Goal: Task Accomplishment & Management: Use online tool/utility

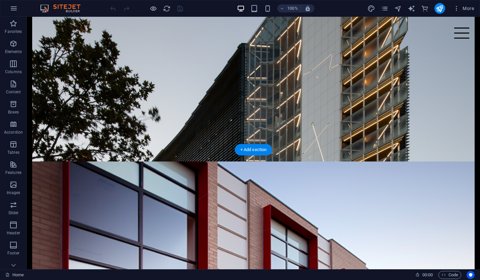
scroll to position [283, 0]
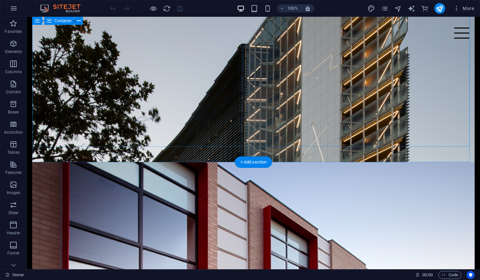
click at [64, 162] on div "CAPABILITIES At SA Construct, our capabilities extend far beyond traditional cl…" at bounding box center [253, 242] width 443 height 161
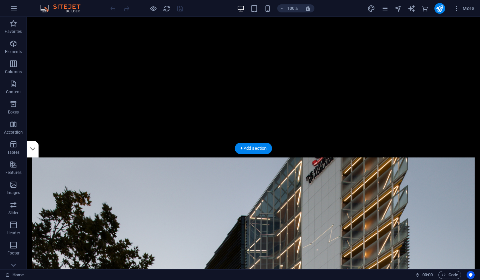
scroll to position [105, 0]
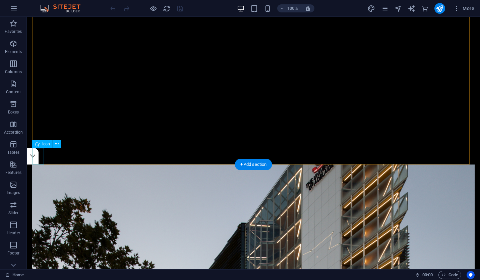
click at [39, 153] on figure at bounding box center [33, 156] width 12 height 16
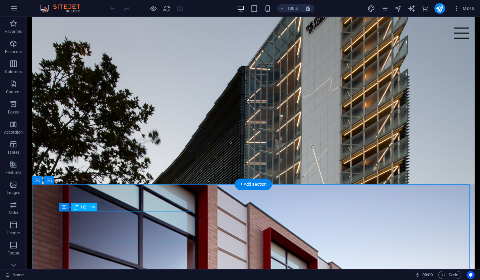
scroll to position [262, 0]
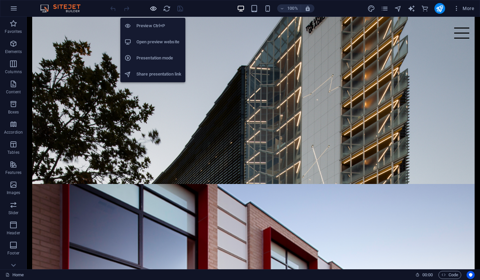
click at [155, 11] on icon "button" at bounding box center [154, 9] width 8 height 8
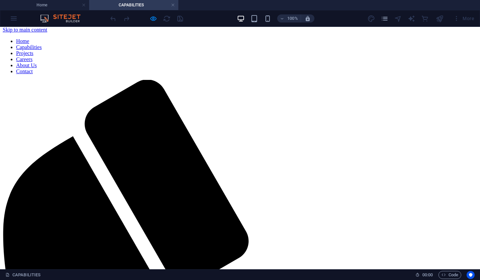
scroll to position [2, 0]
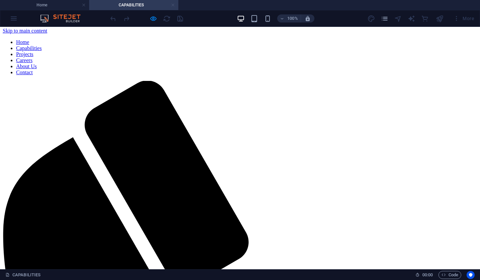
click at [173, 6] on link at bounding box center [173, 5] width 4 height 6
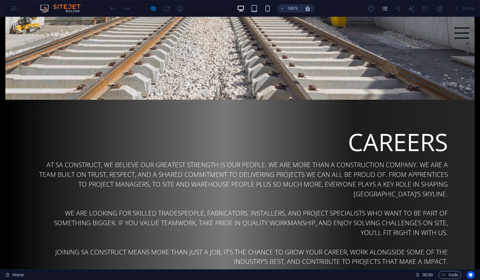
scroll to position [1254, 0]
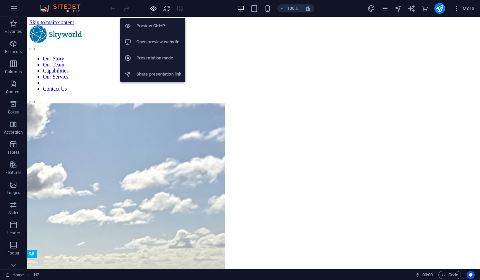
click at [154, 10] on icon "button" at bounding box center [154, 9] width 8 height 8
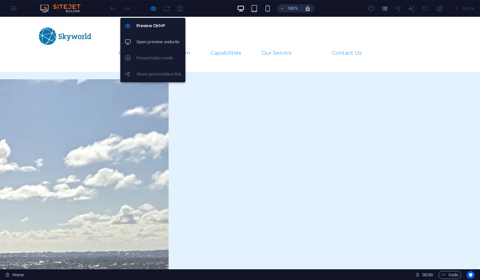
drag, startPoint x: 150, startPoint y: 12, endPoint x: 153, endPoint y: 12, distance: 3.4
click at [153, 12] on div "Preview Ctrl+P Open preview website Presentation mode Share presentation link" at bounding box center [152, 47] width 65 height 70
click at [155, 10] on icon "button" at bounding box center [154, 9] width 8 height 8
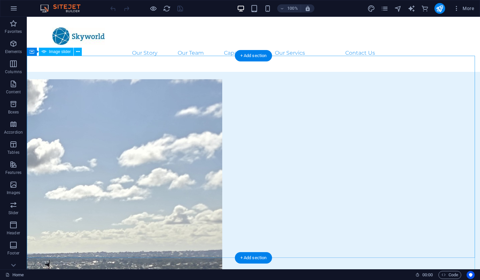
click at [49, 86] on div "Drag here to replace the existing content. Press “Ctrl” if you want to create a…" at bounding box center [253, 143] width 453 height 252
select select "ms"
select select "s"
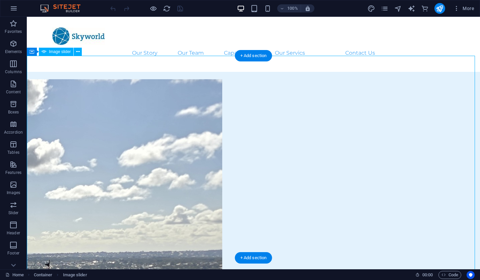
select select "progressive"
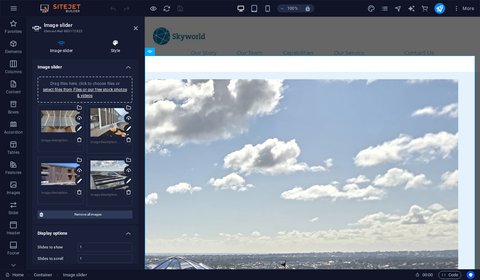
click at [119, 49] on h4 "Style" at bounding box center [115, 47] width 45 height 14
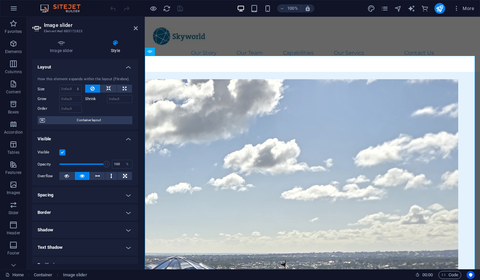
click at [125, 68] on h4 "Layout" at bounding box center [85, 65] width 106 height 12
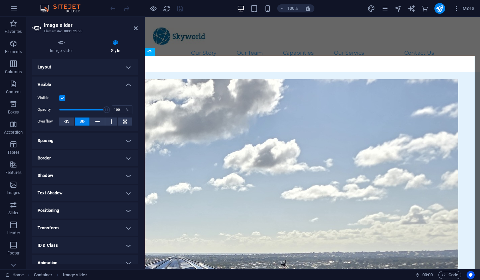
scroll to position [24, 0]
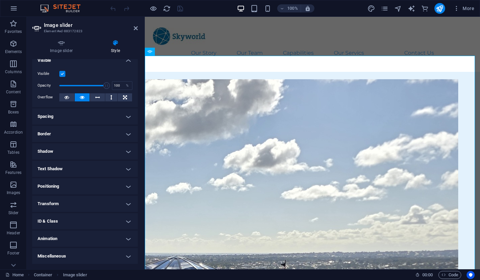
click at [84, 238] on h4 "Animation" at bounding box center [85, 238] width 106 height 16
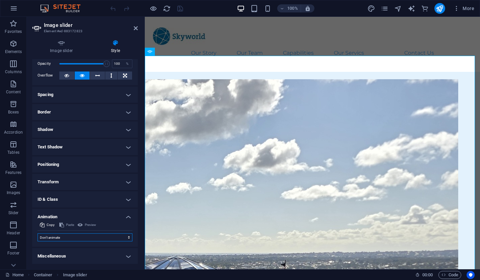
click at [84, 238] on select "Don't animate Show / Hide Slide up/down Zoom in/out Slide left to right Slide r…" at bounding box center [85, 237] width 95 height 8
select select "move-left-to-right"
click at [38, 233] on select "Don't animate Show / Hide Slide up/down Zoom in/out Slide left to right Slide r…" at bounding box center [85, 237] width 95 height 8
select select "scroll"
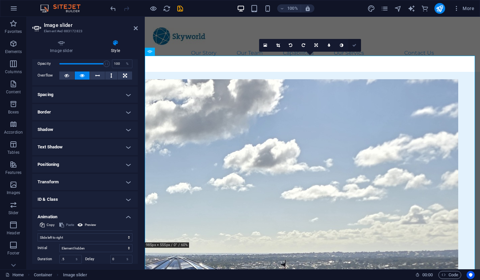
click at [353, 48] on link at bounding box center [354, 45] width 13 height 13
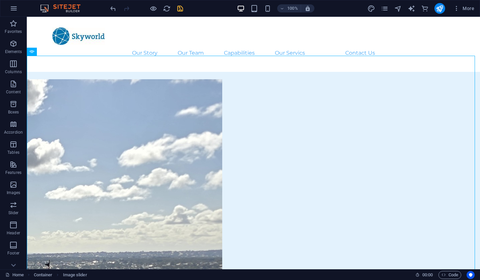
click at [181, 8] on icon "save" at bounding box center [180, 9] width 8 height 8
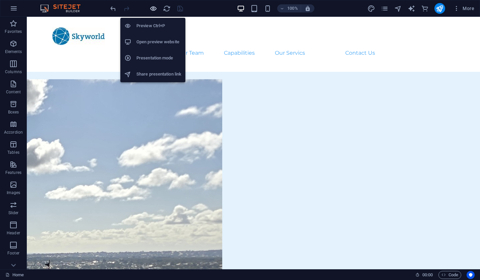
click at [154, 10] on icon "button" at bounding box center [154, 9] width 8 height 8
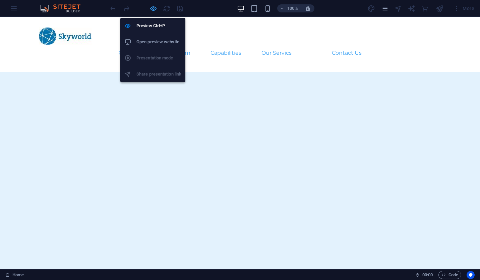
click at [154, 8] on icon "button" at bounding box center [154, 9] width 8 height 8
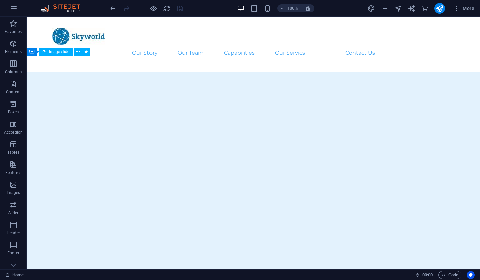
click at [57, 53] on span "Image slider" at bounding box center [60, 52] width 22 height 4
select select "move-left-to-right"
select select "s"
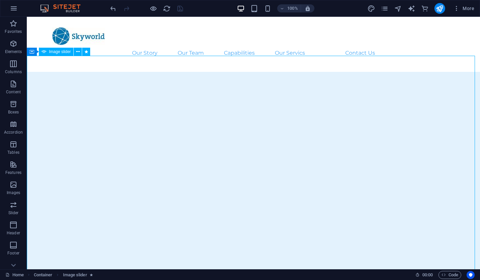
select select "scroll"
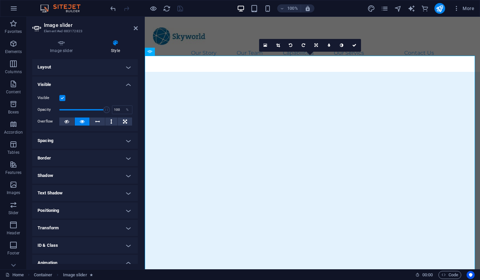
click at [123, 84] on h4 "Visible" at bounding box center [85, 82] width 106 height 12
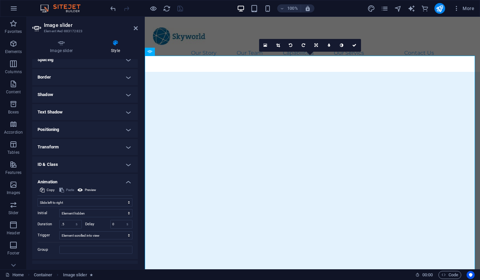
scroll to position [43, 0]
click at [90, 189] on span "Preview" at bounding box center [90, 189] width 11 height 8
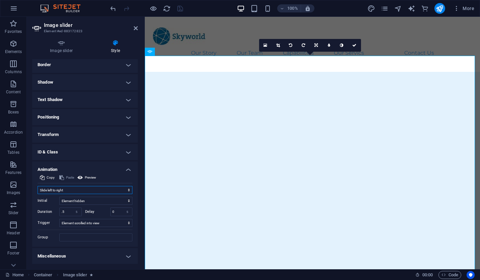
click at [114, 191] on select "Don't animate Show / Hide Slide up/down Zoom in/out Slide left to right Slide r…" at bounding box center [85, 190] width 95 height 8
select select "none"
click at [38, 194] on select "Don't animate Show / Hide Slide up/down Zoom in/out Slide left to right Slide r…" at bounding box center [85, 190] width 95 height 8
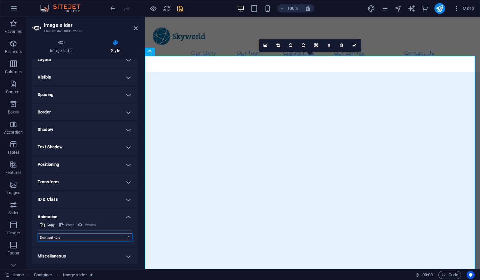
scroll to position [0, 0]
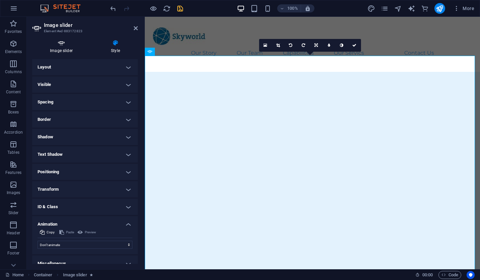
click at [61, 47] on h4 "Image slider" at bounding box center [62, 47] width 61 height 14
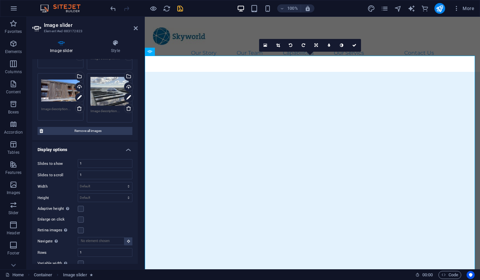
scroll to position [94, 0]
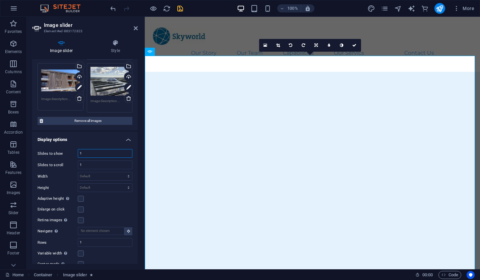
click at [99, 156] on input "1" at bounding box center [105, 153] width 54 height 8
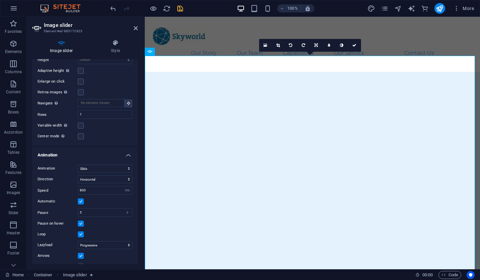
scroll to position [232, 0]
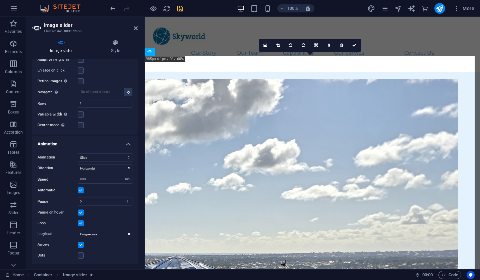
click at [79, 212] on label at bounding box center [81, 212] width 6 height 6
click at [0, 0] on input "Pause on hover" at bounding box center [0, 0] width 0 height 0
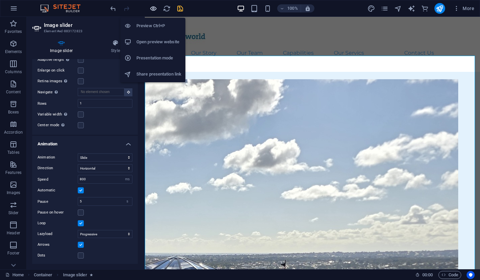
click at [151, 9] on icon "button" at bounding box center [154, 9] width 8 height 8
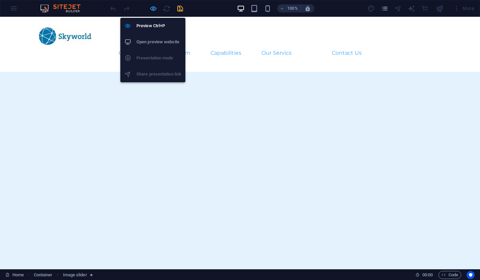
click at [153, 7] on icon "button" at bounding box center [154, 9] width 8 height 8
select select "ms"
select select "s"
select select "progressive"
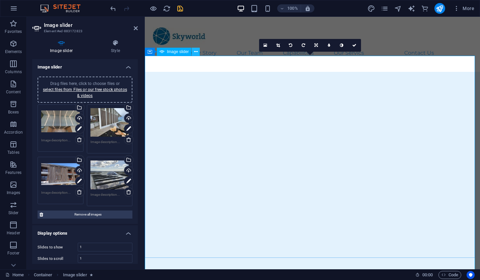
click at [193, 53] on button at bounding box center [196, 52] width 8 height 8
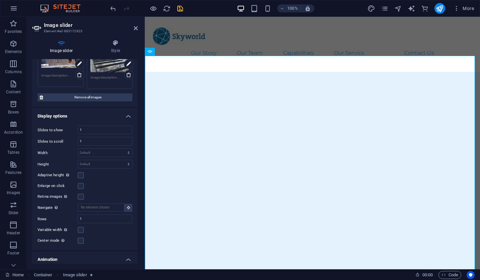
scroll to position [124, 0]
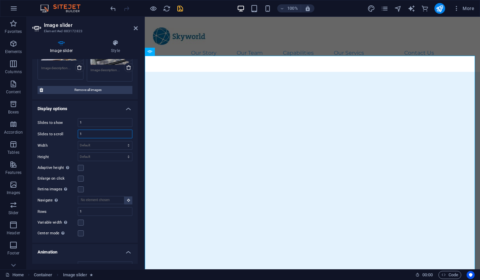
click at [90, 133] on input "1" at bounding box center [105, 134] width 54 height 8
click at [96, 121] on input "1" at bounding box center [105, 122] width 54 height 8
click at [117, 10] on icon "undo" at bounding box center [113, 9] width 8 height 8
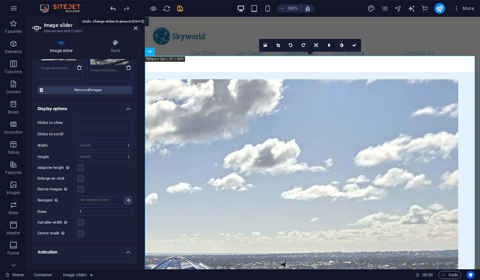
click at [117, 10] on icon "undo" at bounding box center [113, 9] width 8 height 8
type input "1"
click at [112, 8] on icon "undo" at bounding box center [113, 9] width 8 height 8
click at [96, 130] on input "number" at bounding box center [105, 134] width 54 height 8
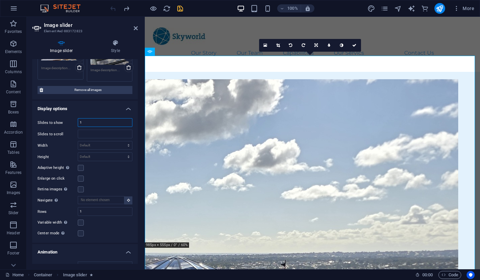
click at [99, 122] on input "1" at bounding box center [105, 122] width 54 height 8
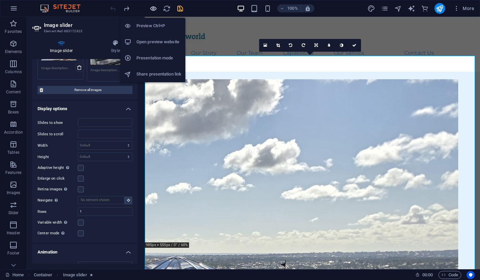
click at [153, 11] on icon "button" at bounding box center [154, 9] width 8 height 8
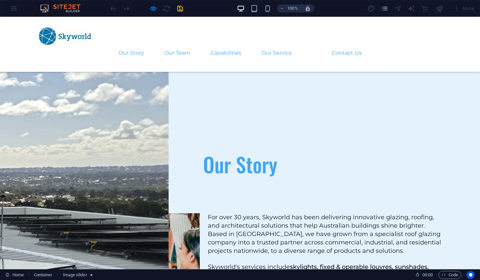
scroll to position [0, 0]
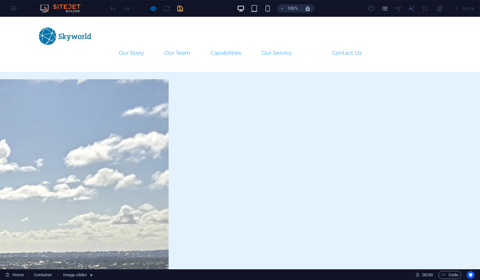
click at [0, 77] on button "button" at bounding box center [0, 77] width 0 height 0
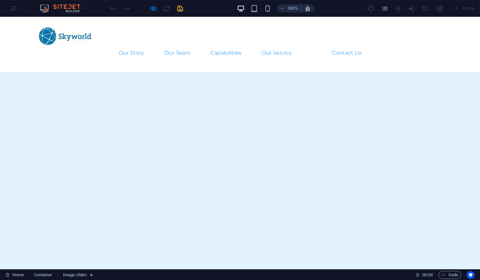
click at [0, 77] on button "button" at bounding box center [0, 77] width 0 height 0
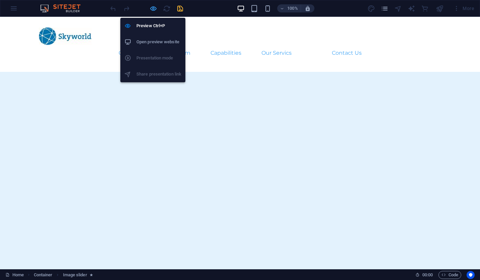
click at [154, 6] on icon "button" at bounding box center [154, 9] width 8 height 8
select select "ms"
select select "s"
select select "progressive"
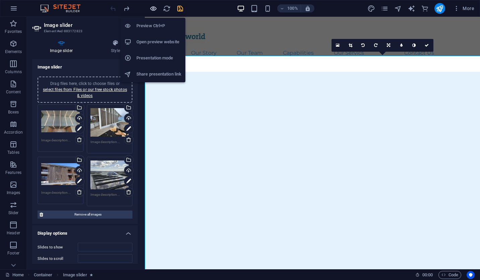
type input "1"
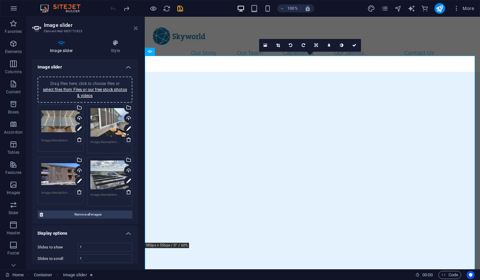
click at [137, 29] on icon at bounding box center [136, 27] width 4 height 5
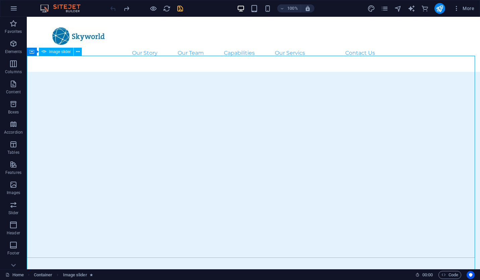
click at [64, 51] on span "Image slider" at bounding box center [60, 52] width 22 height 4
select select "ms"
select select "s"
select select "progressive"
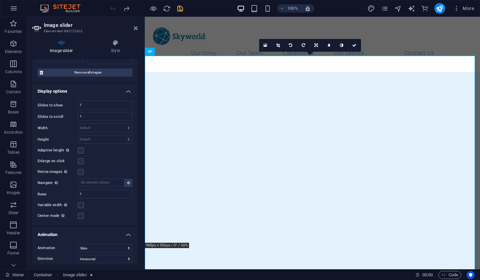
scroll to position [232, 0]
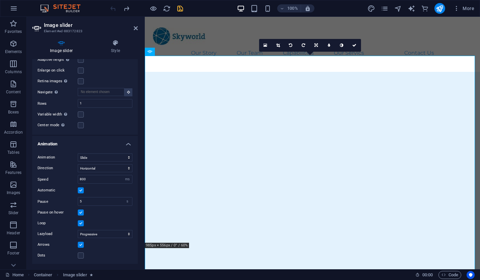
click at [82, 212] on label at bounding box center [81, 212] width 6 height 6
click at [0, 0] on input "Pause on hover" at bounding box center [0, 0] width 0 height 0
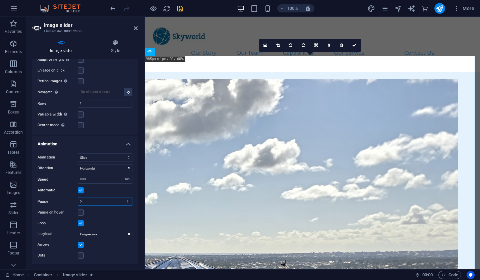
click at [107, 201] on input "5" at bounding box center [105, 201] width 54 height 8
click at [128, 202] on select "s ms" at bounding box center [127, 201] width 9 height 8
drag, startPoint x: 98, startPoint y: 203, endPoint x: 32, endPoint y: 190, distance: 66.9
click at [32, 190] on div "Animation Slide Fade Direction Horizontal Vertical Speed 800 s ms Automatic Pau…" at bounding box center [85, 206] width 106 height 117
type input "1"
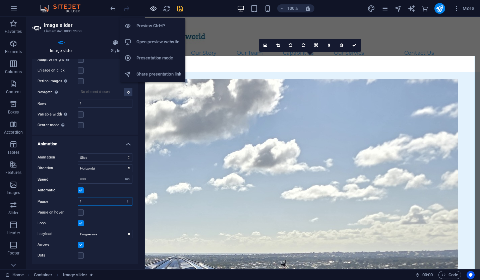
type input "1"
click at [156, 9] on icon "button" at bounding box center [154, 9] width 8 height 8
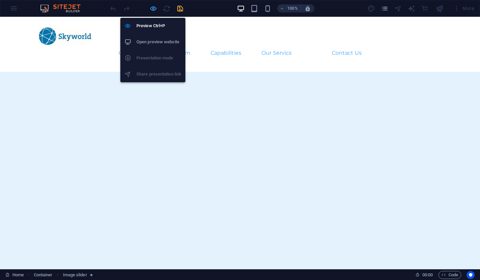
click at [151, 6] on icon "button" at bounding box center [154, 9] width 8 height 8
select select "ms"
select select "s"
select select "progressive"
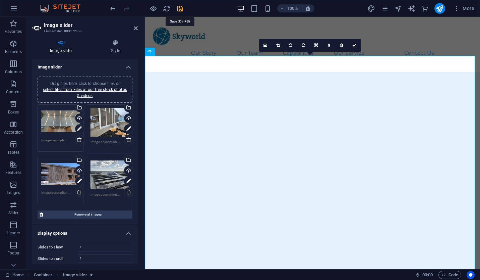
click at [180, 5] on icon "save" at bounding box center [180, 9] width 8 height 8
select select "ms"
select select "s"
select select "progressive"
click at [355, 42] on link at bounding box center [354, 45] width 13 height 13
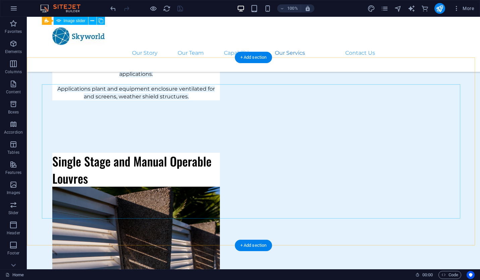
scroll to position [3150, 0]
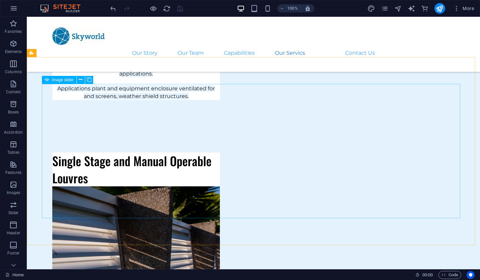
click at [69, 81] on span "Image slider" at bounding box center [63, 80] width 22 height 4
select select "px"
select select "ms"
select select "s"
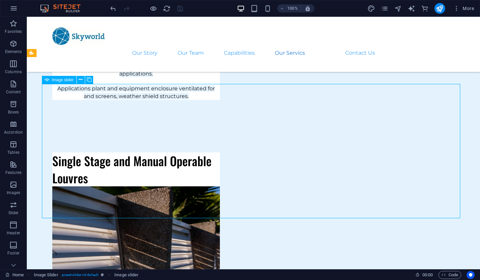
select select "progressive"
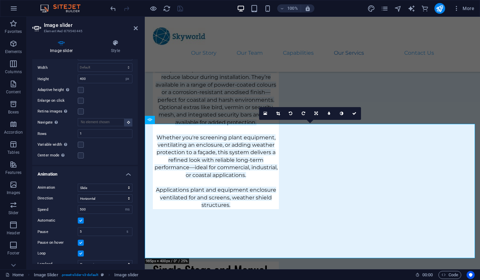
scroll to position [483, 0]
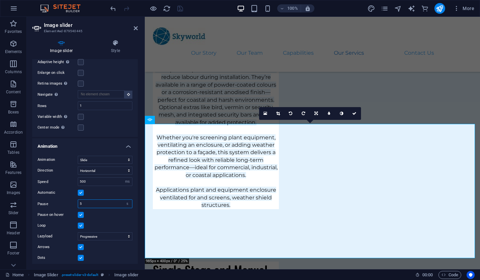
click at [87, 202] on input "5" at bounding box center [105, 203] width 54 height 8
type input "2"
click at [81, 212] on label at bounding box center [81, 215] width 6 height 6
click at [0, 0] on input "Pause on hover" at bounding box center [0, 0] width 0 height 0
click at [82, 244] on label at bounding box center [81, 247] width 6 height 6
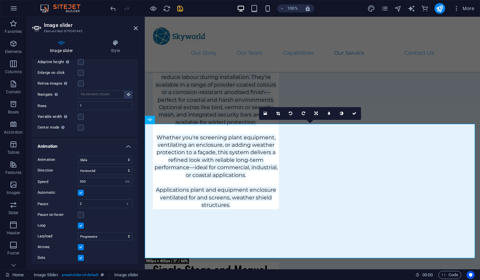
click at [0, 0] on input "Arrows" at bounding box center [0, 0] width 0 height 0
click at [81, 254] on label at bounding box center [81, 257] width 6 height 6
click at [0, 0] on input "Dots" at bounding box center [0, 0] width 0 height 0
click at [353, 113] on icon at bounding box center [354, 113] width 4 height 4
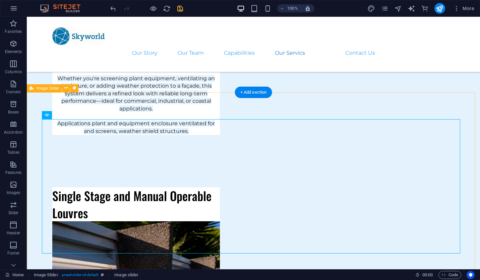
scroll to position [3115, 0]
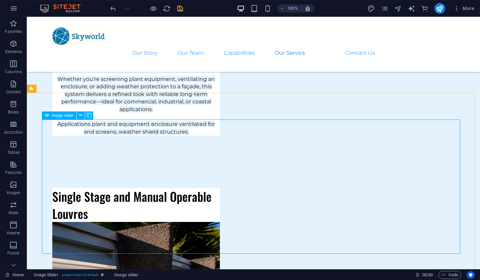
click at [67, 118] on div "Image slider" at bounding box center [59, 115] width 35 height 8
click at [68, 114] on span "Image slider" at bounding box center [63, 115] width 22 height 4
click at [181, 7] on icon "save" at bounding box center [180, 9] width 8 height 8
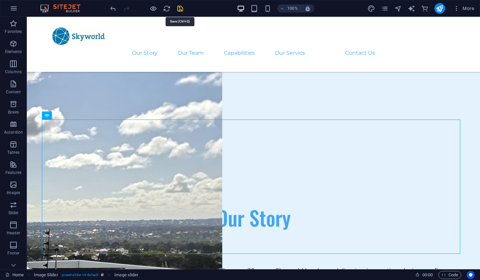
select select "ms"
select select "s"
select select "progressive"
